Goal: Information Seeking & Learning: Learn about a topic

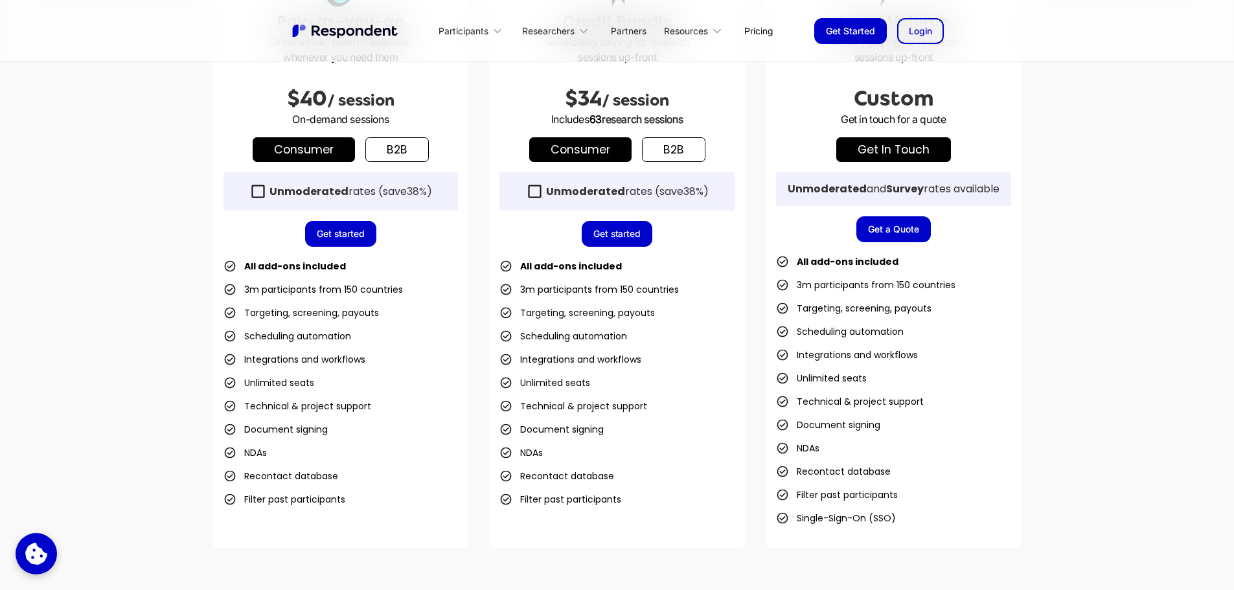
scroll to position [518, 0]
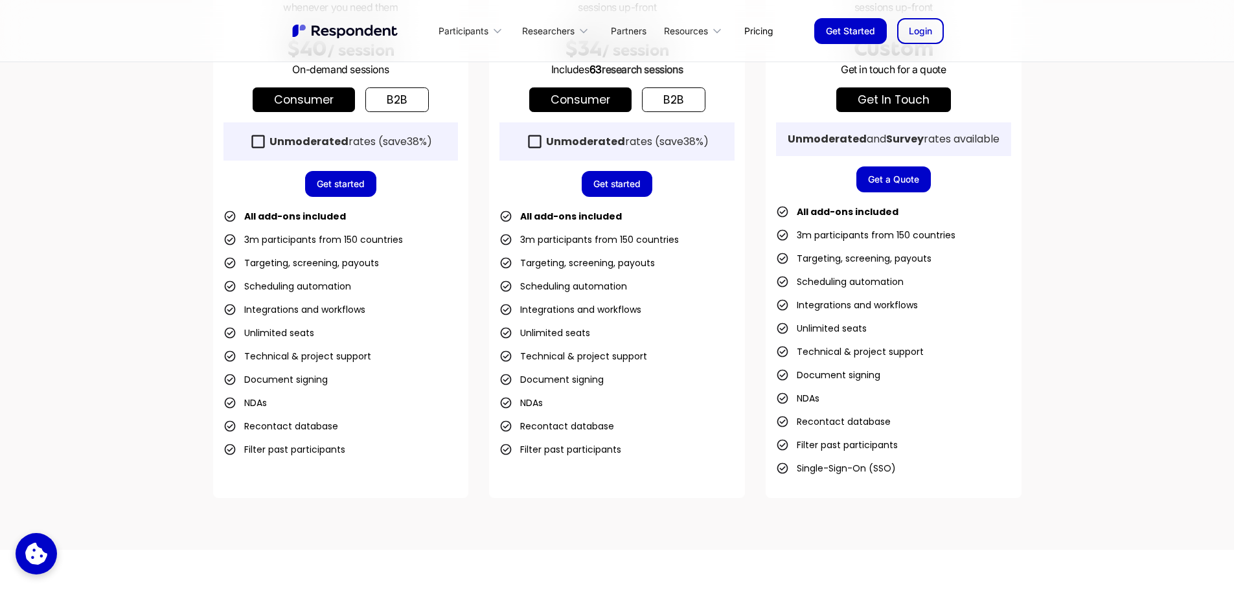
click at [229, 433] on li "Recontact database" at bounding box center [280, 426] width 115 height 18
drag, startPoint x: 229, startPoint y: 400, endPoint x: 277, endPoint y: 453, distance: 72.0
click at [277, 464] on div "Pay-as-you-go Great-value research sessions, whenever you need them $40 / sessi…" at bounding box center [341, 194] width 256 height 607
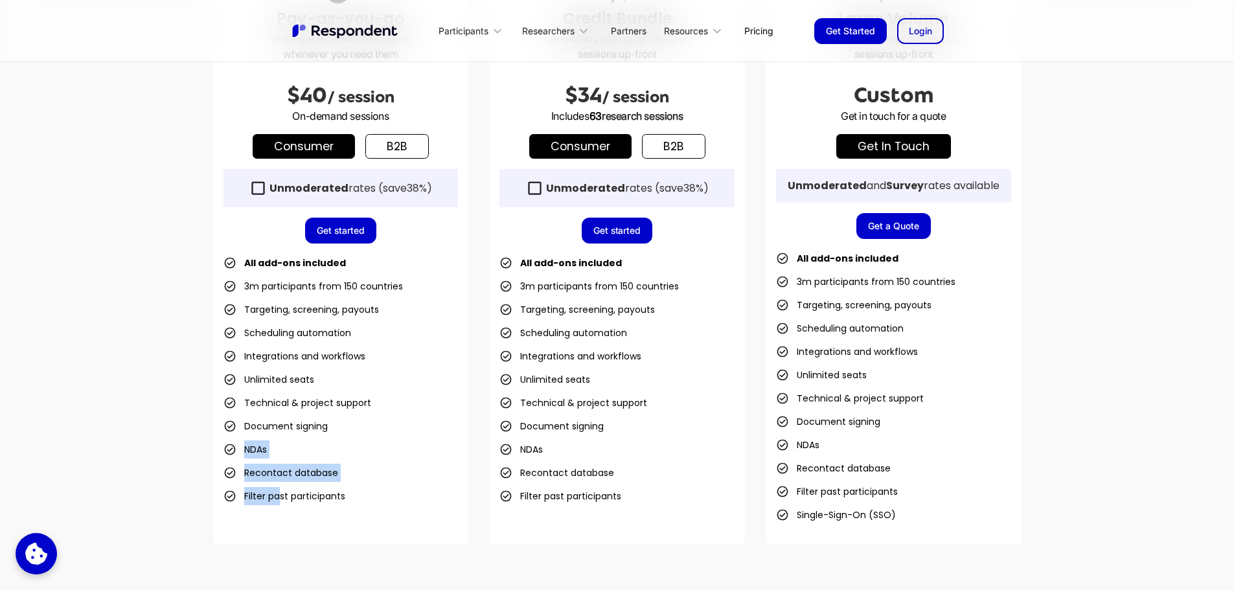
scroll to position [259, 0]
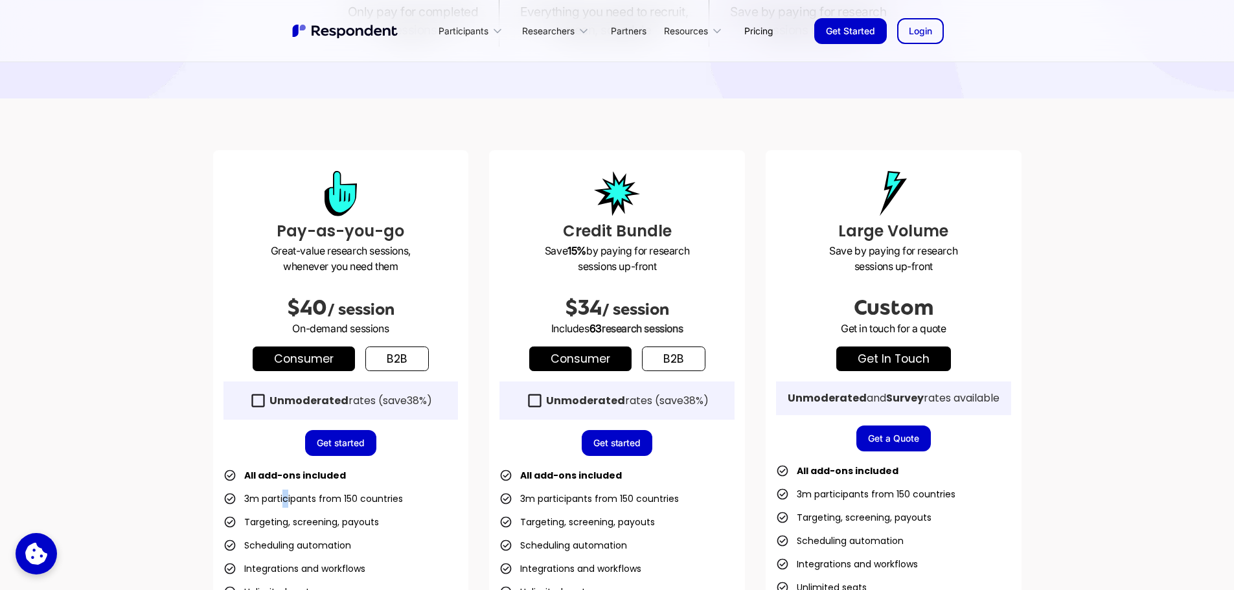
click at [285, 490] on ul "All add-ons included 3m participants from 150 countries Targeting, screening, p…" at bounding box center [340, 591] width 235 height 251
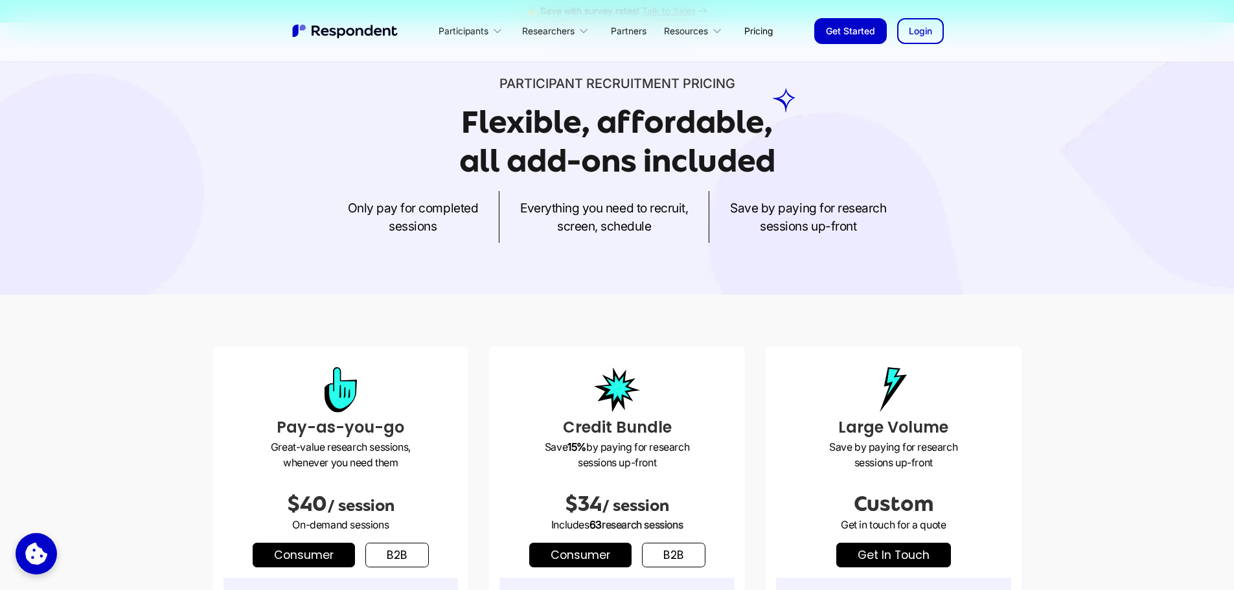
scroll to position [0, 0]
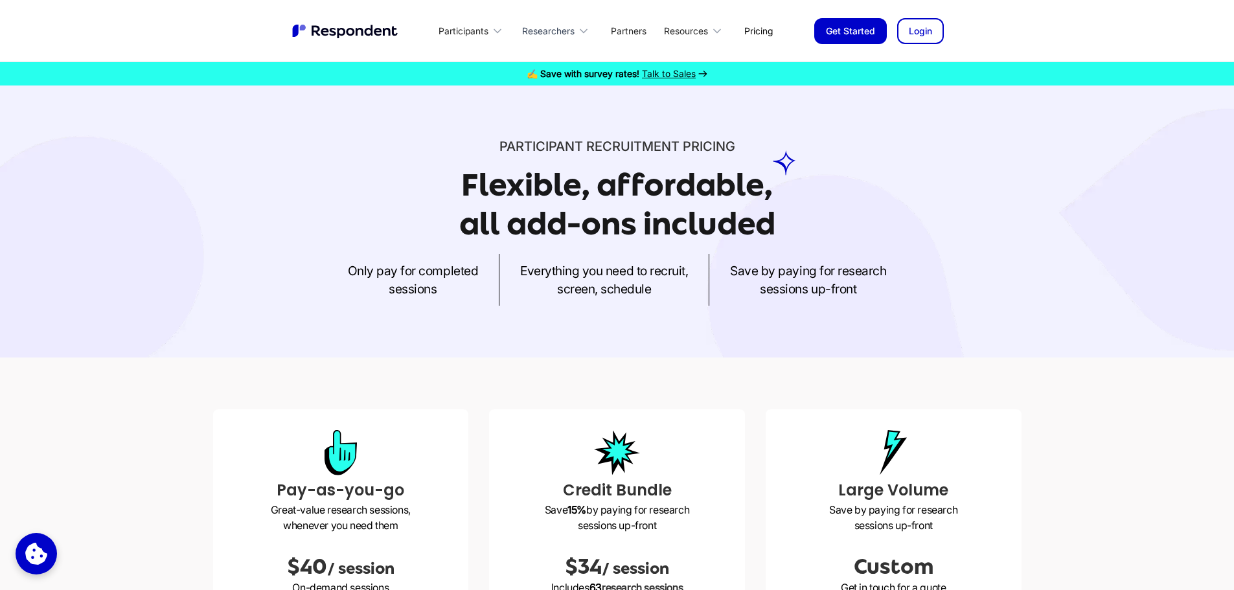
click at [540, 27] on div "Researchers" at bounding box center [548, 31] width 52 height 13
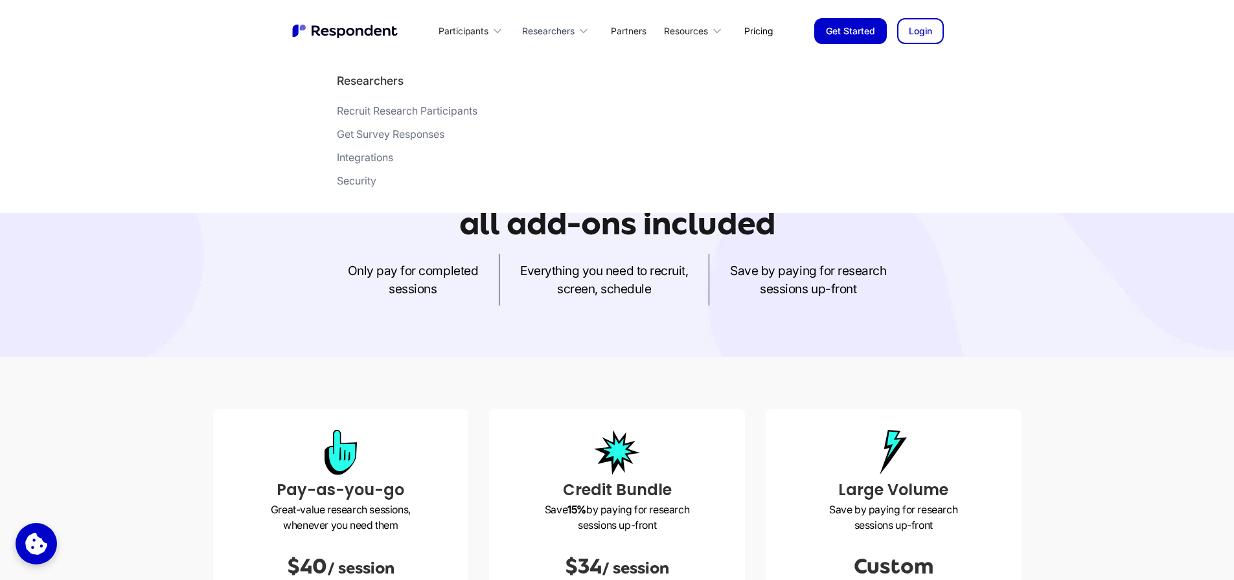
click at [560, 27] on div "Researchers" at bounding box center [548, 31] width 52 height 13
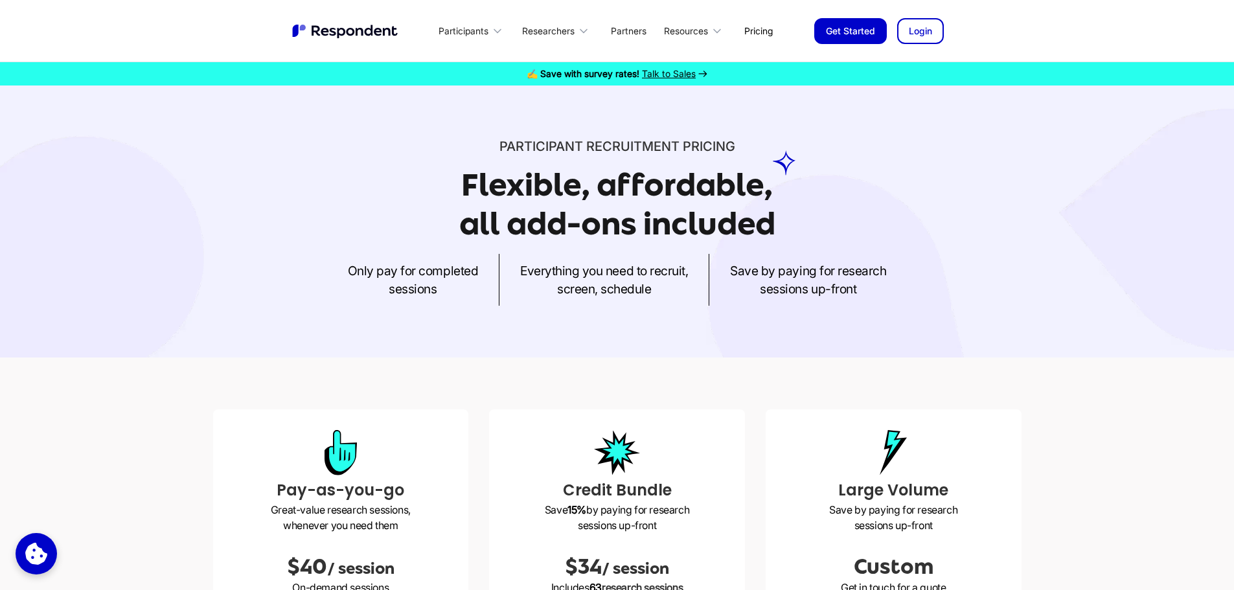
click at [645, 256] on div "Only pay for completed sessions Everything you need to recruit, screen, schedul…" at bounding box center [617, 280] width 808 height 52
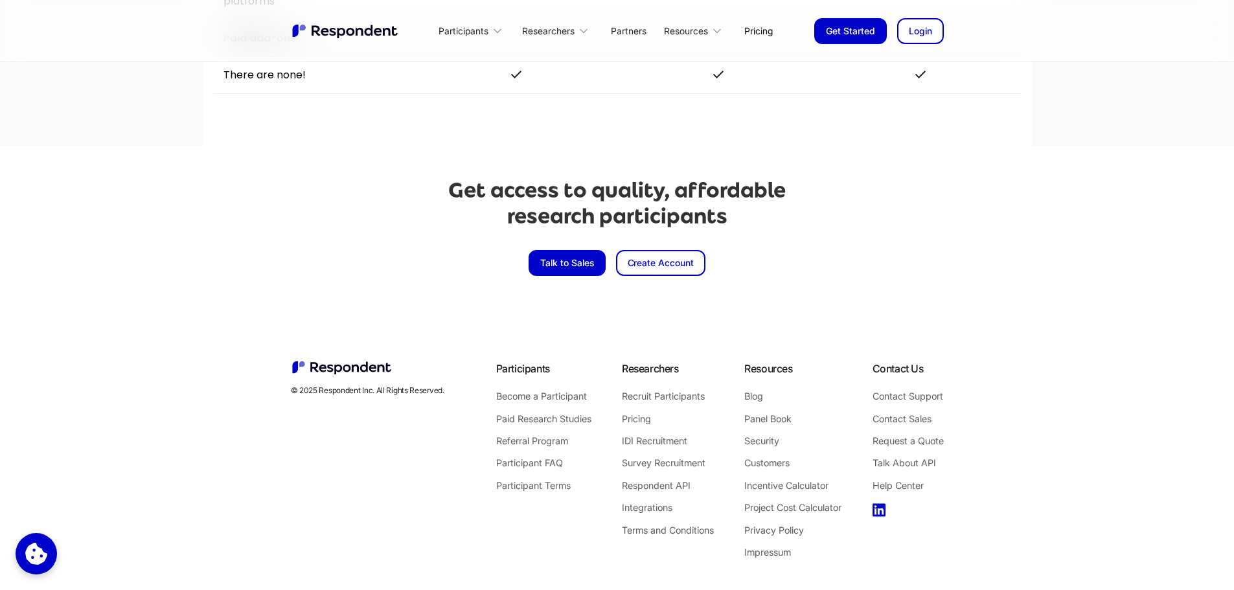
scroll to position [2986, 0]
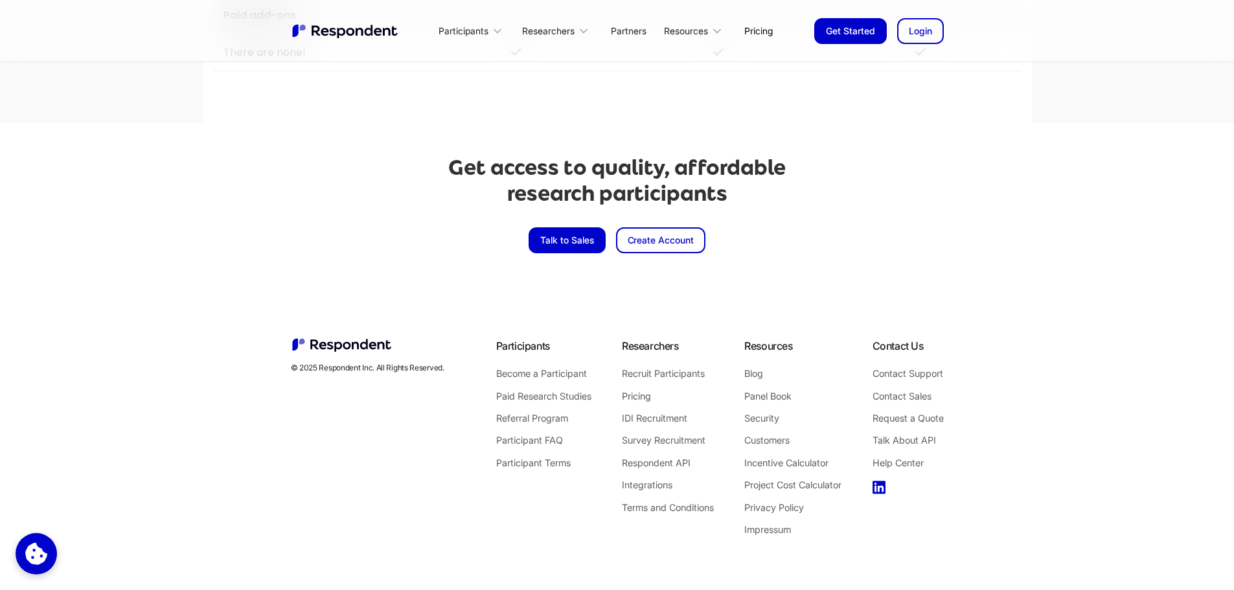
click at [640, 401] on link "Pricing" at bounding box center [668, 396] width 92 height 17
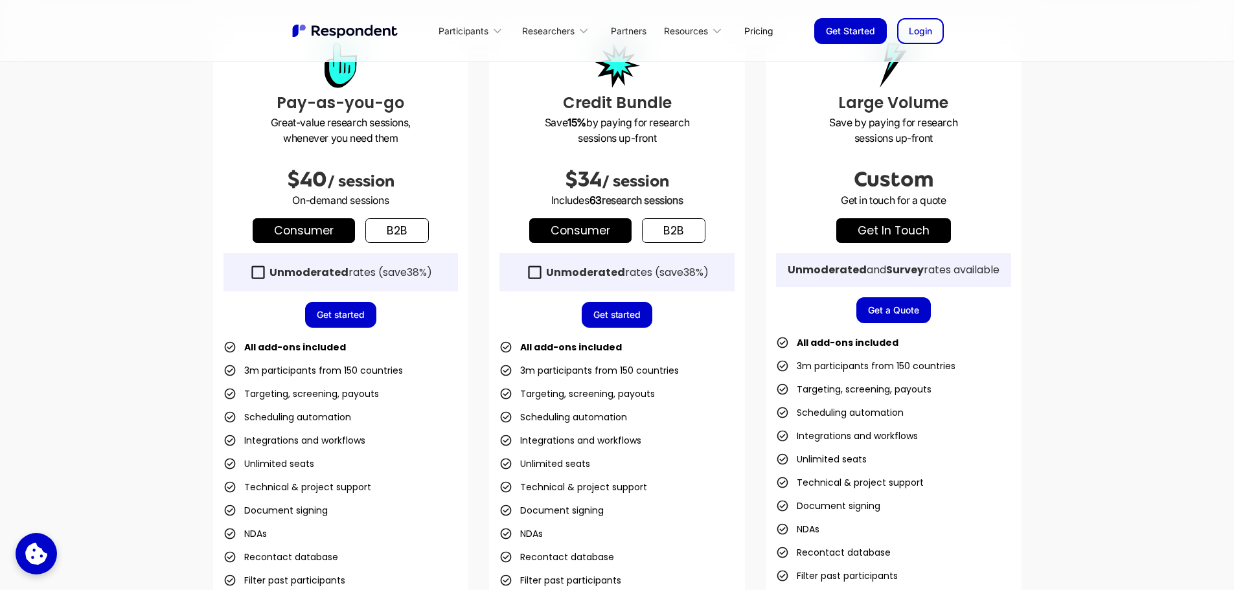
scroll to position [389, 0]
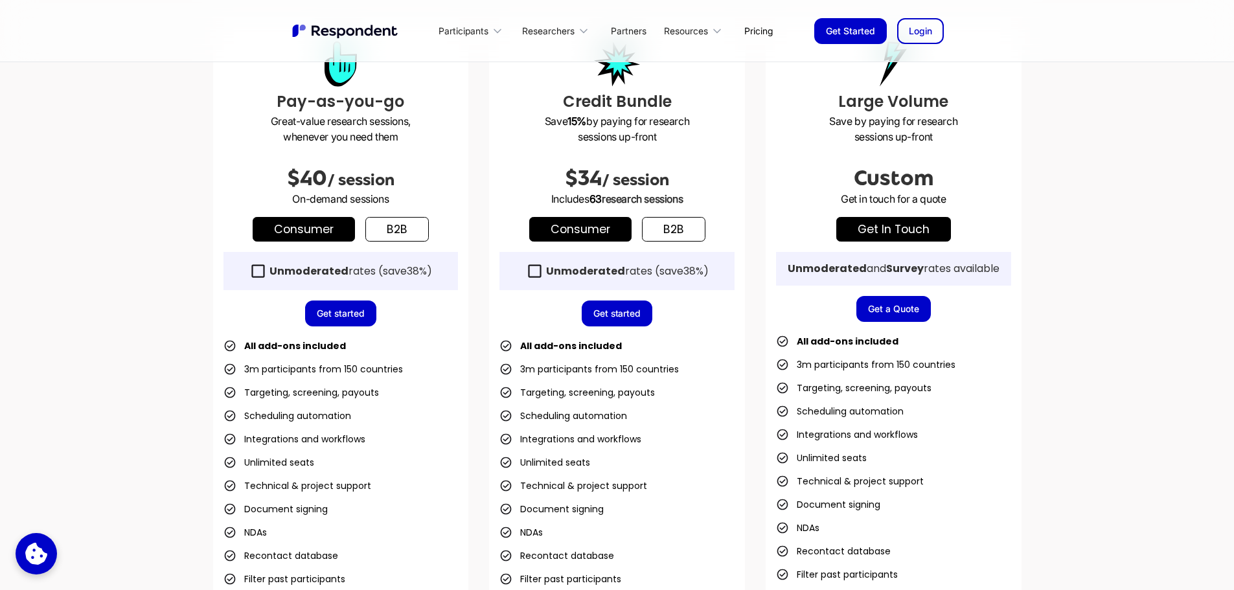
click at [407, 226] on link "b2b" at bounding box center [396, 229] width 63 height 25
click at [299, 222] on link "Consumer" at bounding box center [304, 229] width 102 height 25
click at [388, 181] on span "/ session" at bounding box center [360, 180] width 67 height 18
click at [392, 209] on div "Pay-as-you-go Great-value research sessions, whenever you need them $40 / sessi…" at bounding box center [341, 324] width 256 height 607
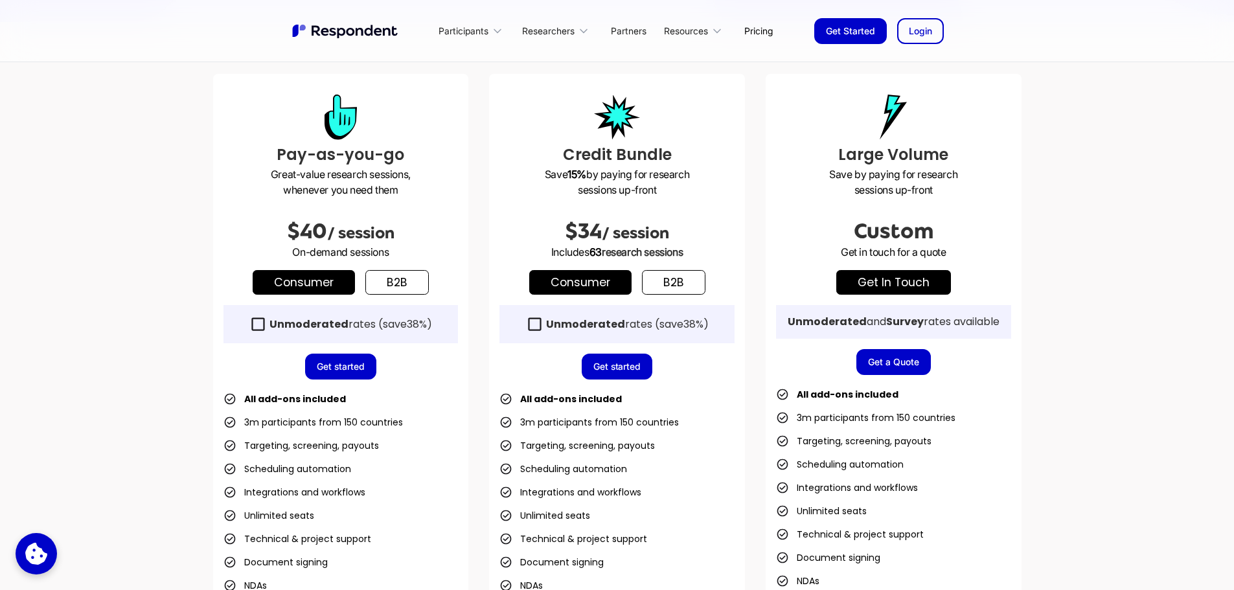
scroll to position [0, 0]
